Goal: Find specific page/section: Find specific page/section

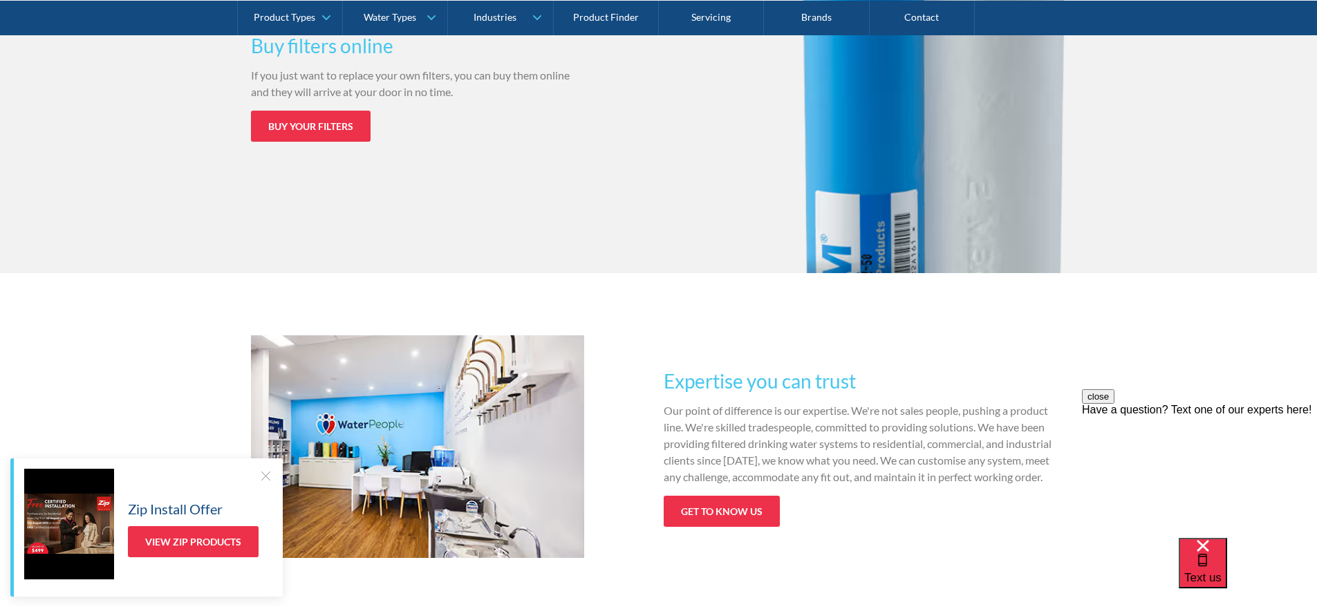
scroll to position [2144, 0]
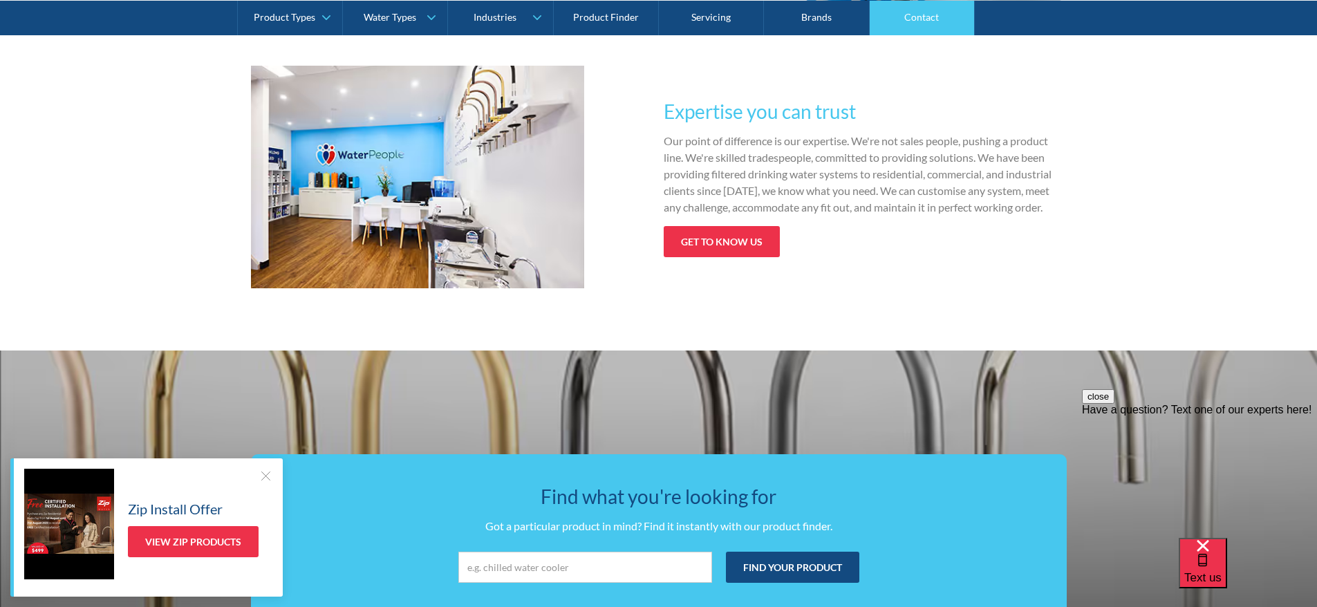
click at [914, 16] on link "Contact" at bounding box center [922, 17] width 105 height 35
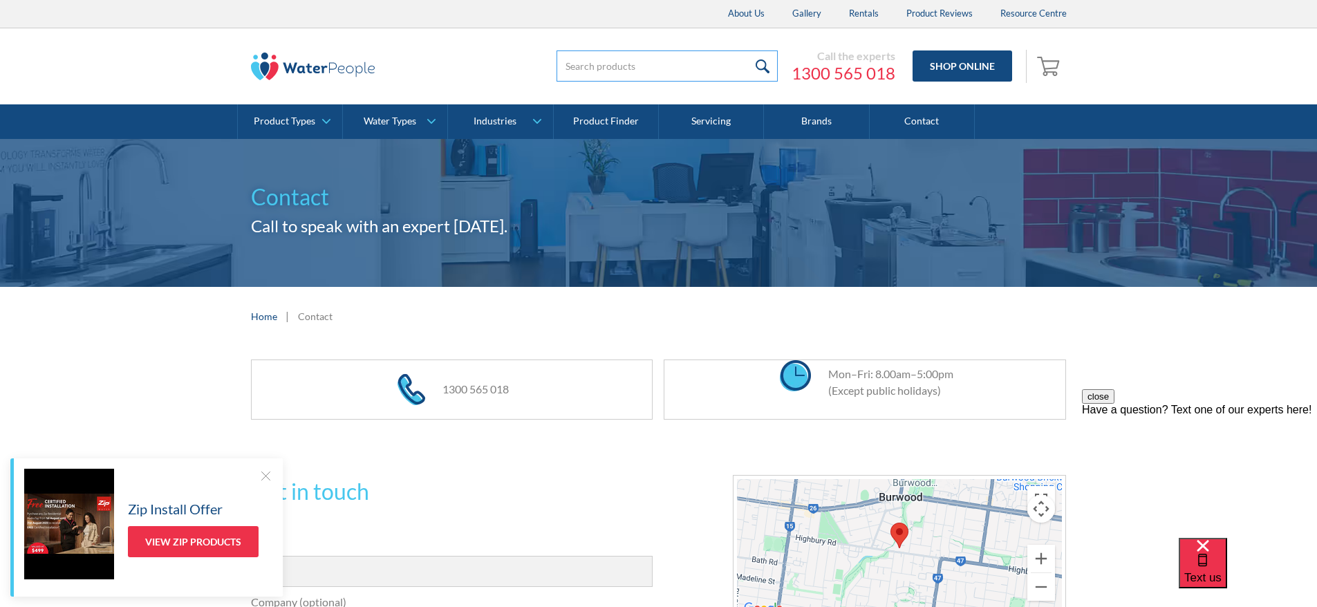
click at [598, 71] on input "search" at bounding box center [667, 65] width 221 height 31
type input "f701"
click at [748, 50] on input "submit" at bounding box center [763, 65] width 30 height 31
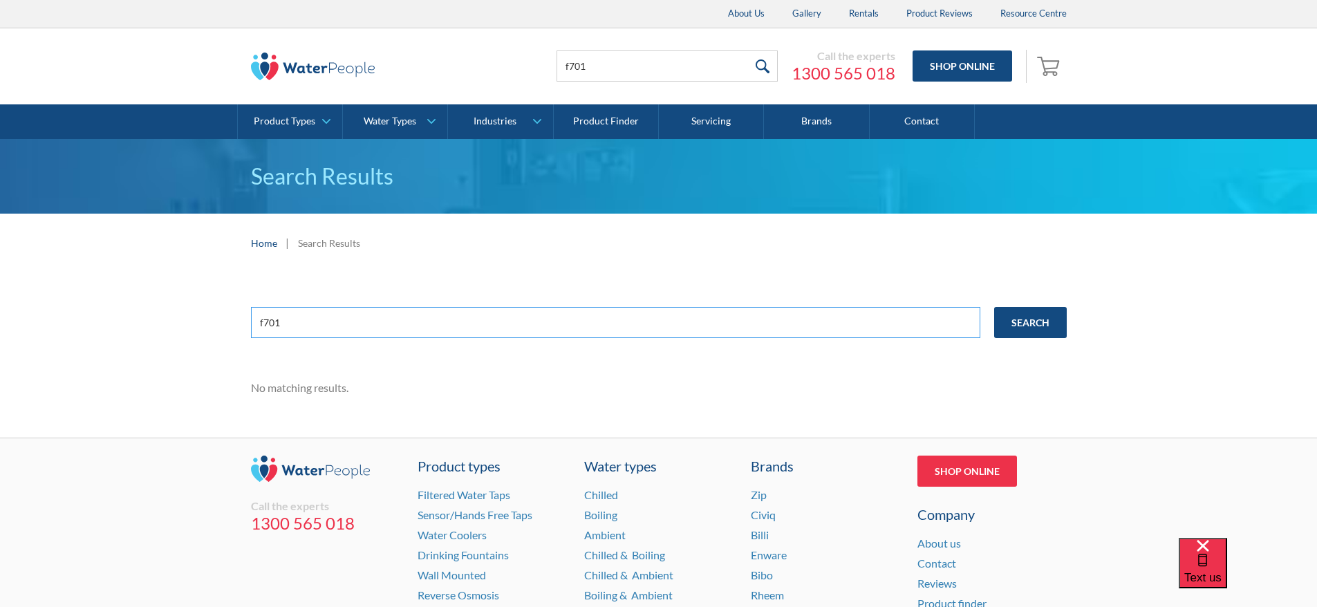
click at [321, 322] on input "f701" at bounding box center [616, 322] width 730 height 31
type input "insinkerator"
click at [994, 307] on input "Search" at bounding box center [1030, 322] width 73 height 31
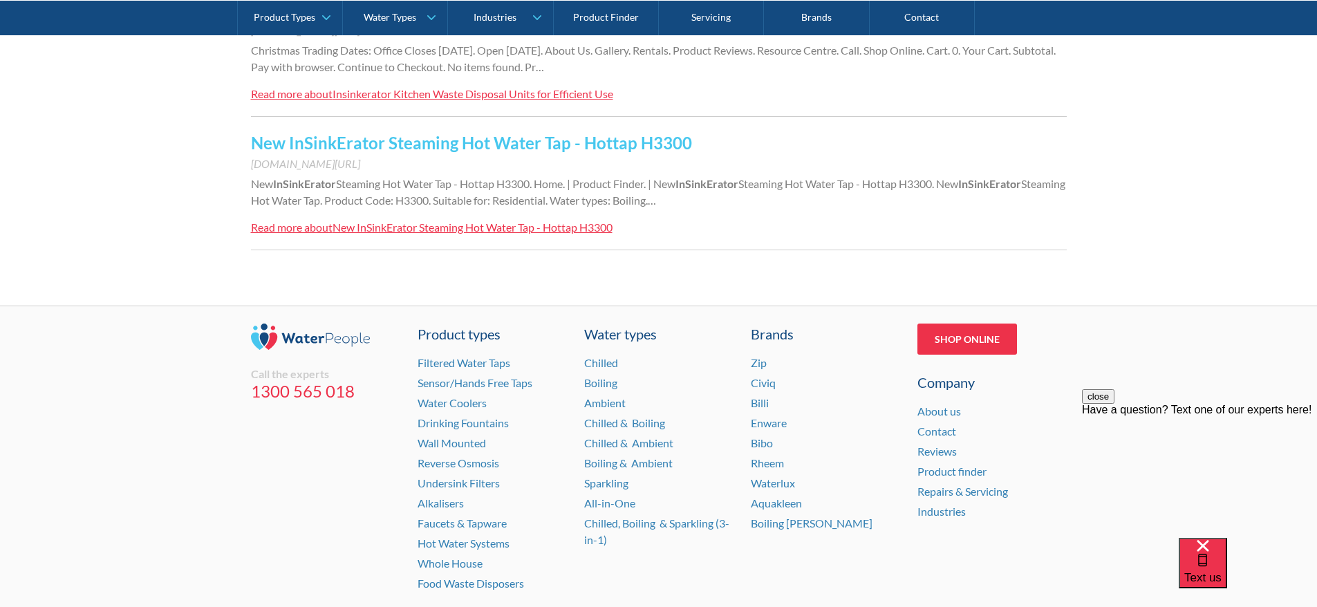
scroll to position [1452, 0]
